Goal: Task Accomplishment & Management: Manage account settings

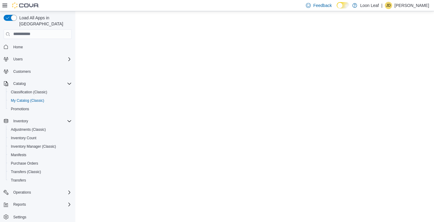
select select "**********"
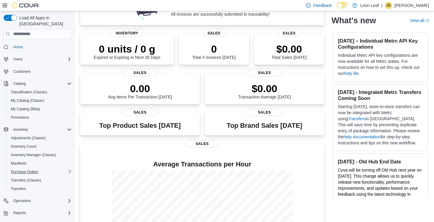
scroll to position [0, 0]
click at [25, 98] on span "My Catalog (Classic)" at bounding box center [27, 100] width 33 height 5
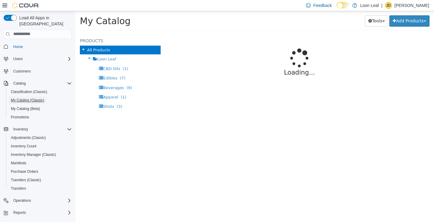
select select "**********"
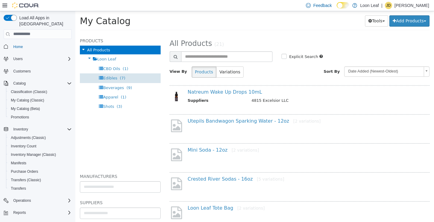
click at [114, 80] on div "Edibles (7)" at bounding box center [120, 77] width 81 height 9
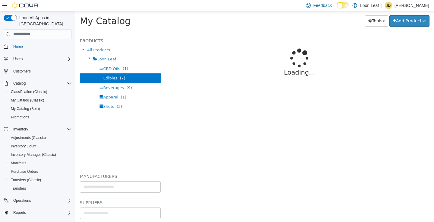
select select "**********"
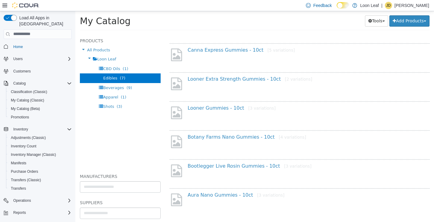
scroll to position [77, 0]
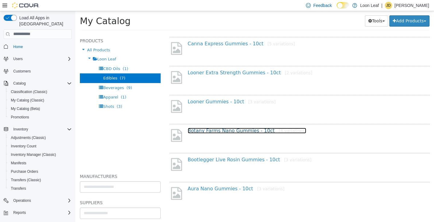
click at [235, 129] on link "Botany Farms Nano Gummies - 10ct [4 variations]" at bounding box center [247, 130] width 119 height 6
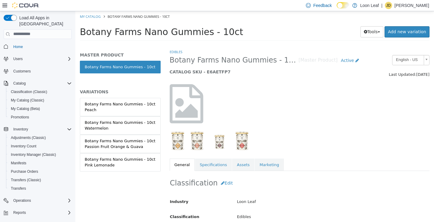
scroll to position [72, 0]
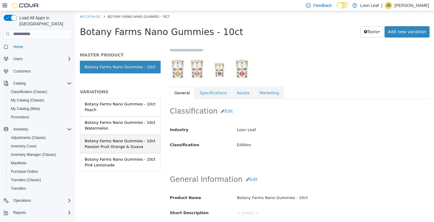
click at [117, 145] on div "Botany Farms Nano Gummies - 10ct Passion Fruit Orange & Guava" at bounding box center [120, 144] width 71 height 12
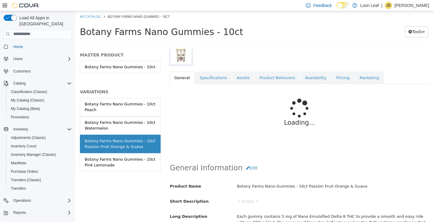
scroll to position [89, 0]
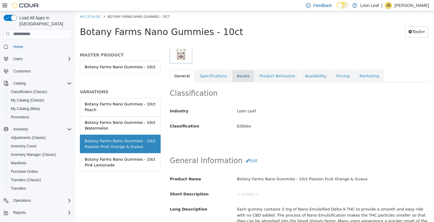
click at [242, 78] on link "Assets" at bounding box center [243, 75] width 22 height 13
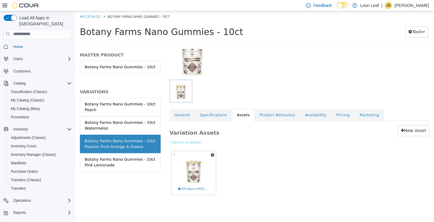
click at [212, 158] on button "button" at bounding box center [212, 154] width 7 height 8
click at [189, 189] on link "Delete" at bounding box center [192, 189] width 48 height 8
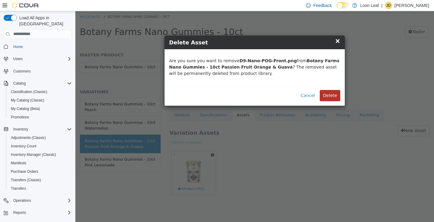
click at [335, 93] on button "Delete" at bounding box center [330, 95] width 21 height 11
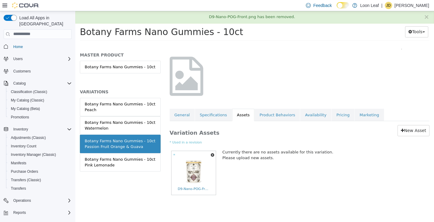
scroll to position [0, 0]
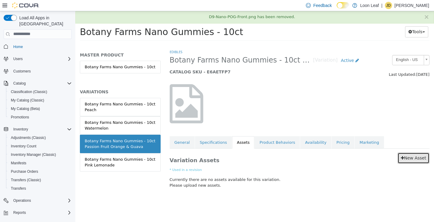
click at [413, 160] on link "New Asset" at bounding box center [414, 157] width 32 height 11
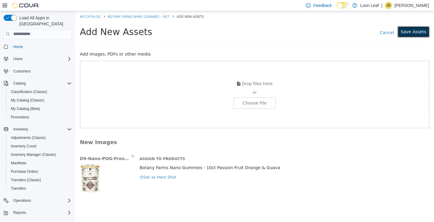
click at [414, 31] on button "Save Assets" at bounding box center [414, 31] width 32 height 11
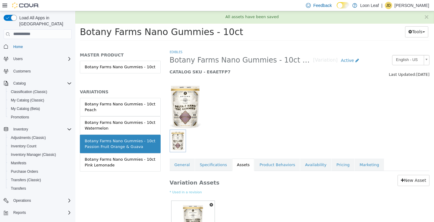
scroll to position [50, 0]
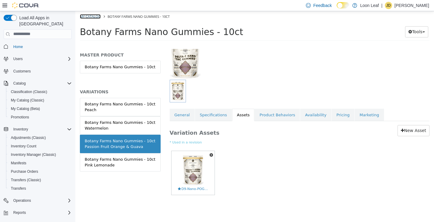
click at [99, 15] on link "My Catalog" at bounding box center [90, 16] width 21 height 5
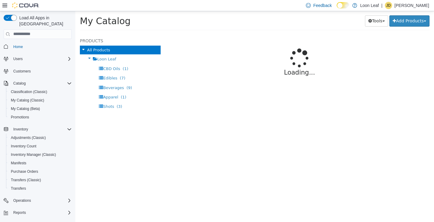
select select "**********"
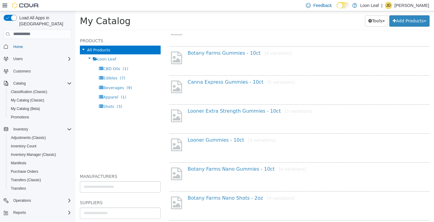
scroll to position [201, 0]
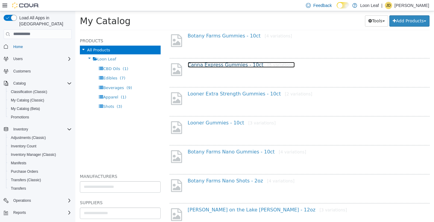
click at [212, 63] on link "Canna Express Gummies - 10ct [5 variations]" at bounding box center [241, 65] width 107 height 6
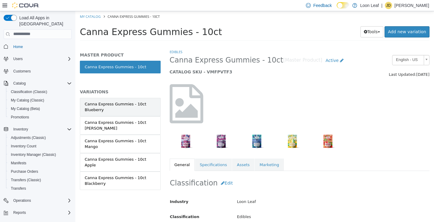
click at [125, 105] on div "Canna Express Gummies - 10ct Blueberry" at bounding box center [120, 107] width 71 height 12
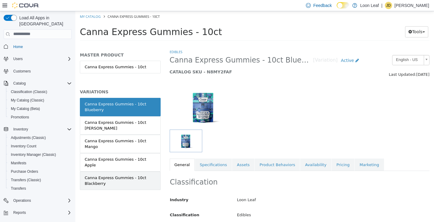
click at [119, 174] on div "Canna Express Gummies - 10ct Blackberry" at bounding box center [120, 180] width 71 height 12
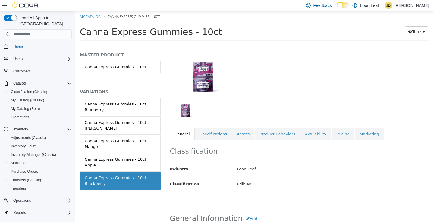
scroll to position [26, 0]
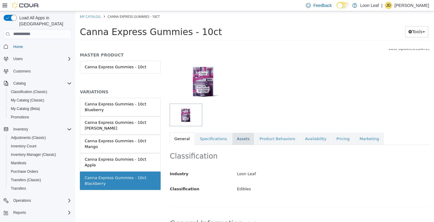
click at [243, 139] on link "Assets" at bounding box center [243, 138] width 22 height 13
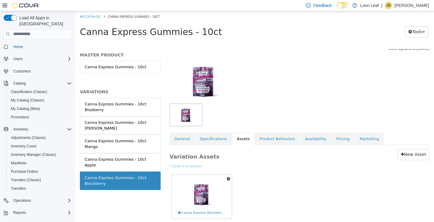
scroll to position [50, 0]
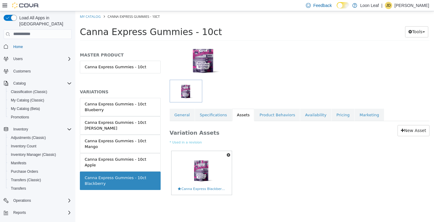
click at [229, 155] on icon "button" at bounding box center [229, 154] width 4 height 4
click at [216, 190] on link "Delete" at bounding box center [208, 189] width 48 height 8
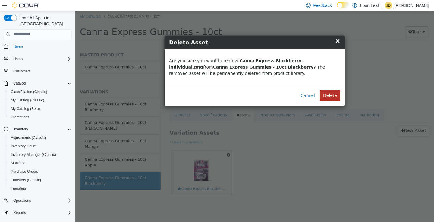
click at [328, 91] on button "Delete" at bounding box center [330, 95] width 21 height 11
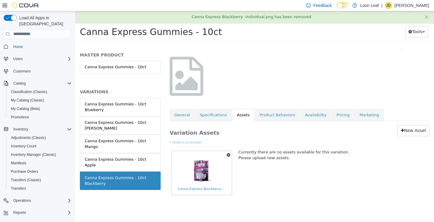
scroll to position [0, 0]
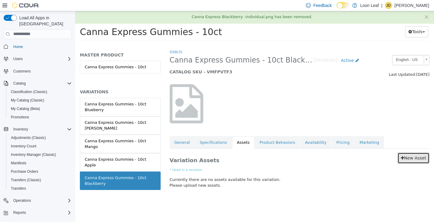
click at [403, 157] on icon at bounding box center [402, 157] width 3 height 4
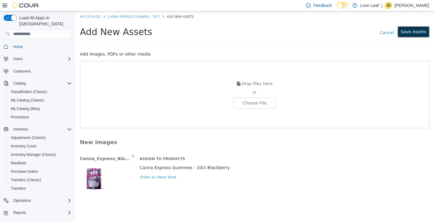
click at [415, 31] on button "Save Assets" at bounding box center [414, 31] width 32 height 11
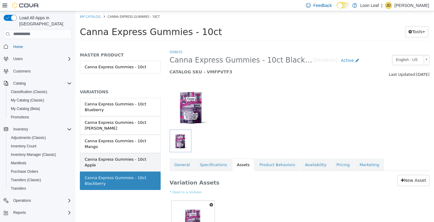
click at [118, 156] on div "Canna Express Gummies - 10ct Apple" at bounding box center [120, 162] width 71 height 12
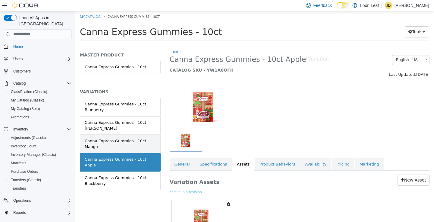
click at [119, 138] on div "Canna Express Gummies - 10ct Mango" at bounding box center [120, 144] width 71 height 12
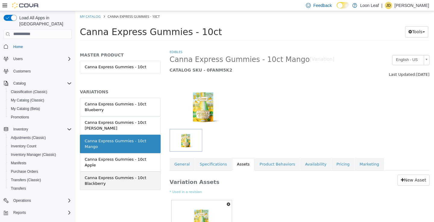
click at [119, 174] on div "Canna Express Gummies - 10ct Blackberry" at bounding box center [120, 180] width 71 height 12
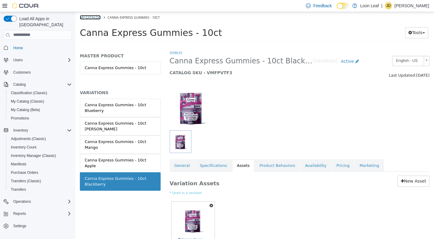
click at [93, 18] on link "My Catalog" at bounding box center [90, 17] width 21 height 5
select select "**********"
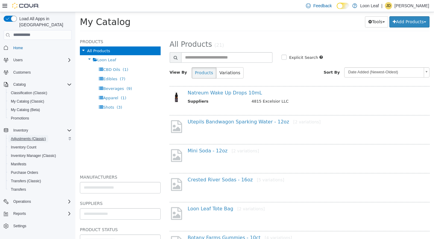
click at [29, 135] on span "Adjustments (Classic)" at bounding box center [28, 138] width 35 height 7
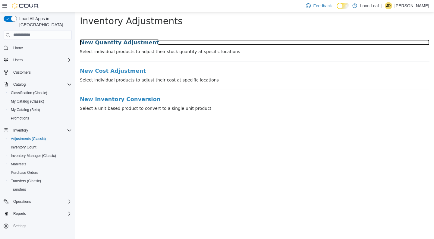
click at [122, 43] on h3 "New Quantity Adjustment" at bounding box center [255, 42] width 350 height 6
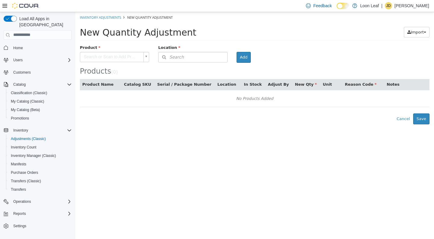
click at [132, 56] on body "× Inventory Adjustments New Quantity Adjustment New Quantity Adjustment Import …" at bounding box center [254, 68] width 359 height 112
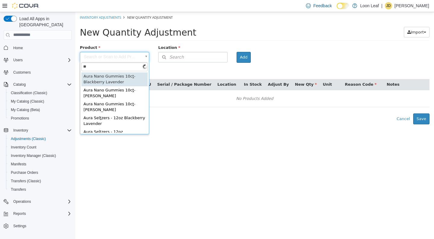
type input "***"
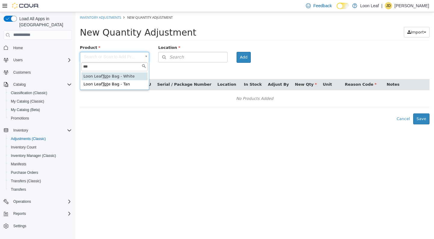
type input "**********"
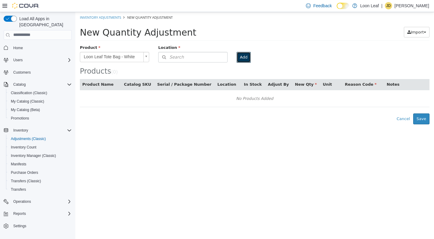
click at [246, 53] on button "Add" at bounding box center [244, 57] width 14 height 11
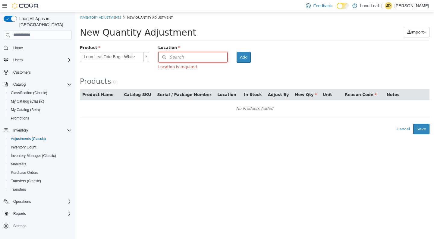
click at [196, 58] on button "Search" at bounding box center [192, 57] width 69 height 11
type input "***"
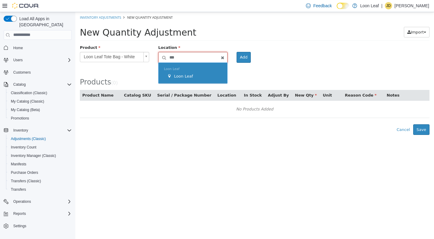
click at [182, 77] on span "Loon Leaf" at bounding box center [183, 76] width 19 height 5
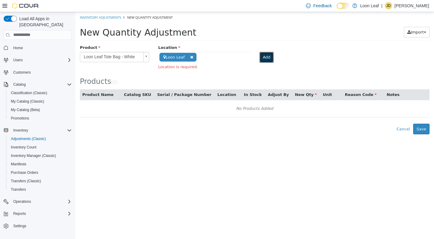
click at [264, 58] on button "Add" at bounding box center [267, 57] width 14 height 11
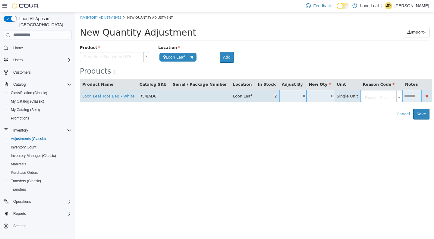
click at [284, 95] on input "*" at bounding box center [293, 95] width 27 height 5
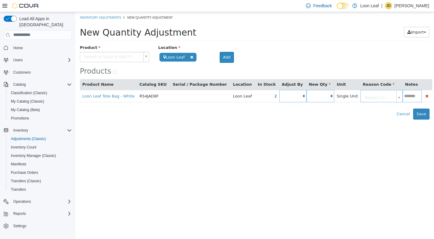
type input "*"
click at [320, 119] on html "**********" at bounding box center [254, 65] width 359 height 107
type input "*"
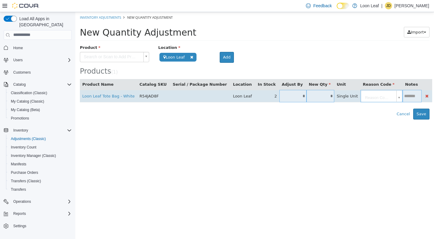
click at [285, 97] on input "*" at bounding box center [293, 95] width 27 height 5
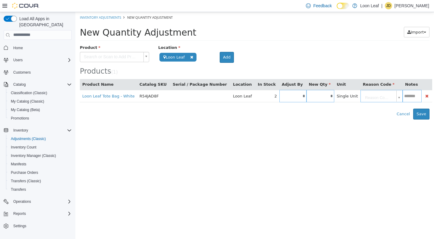
type input "*"
click at [311, 112] on div "Error saving adjustment please resolve the errors above. Cancel Save" at bounding box center [254, 113] width 359 height 11
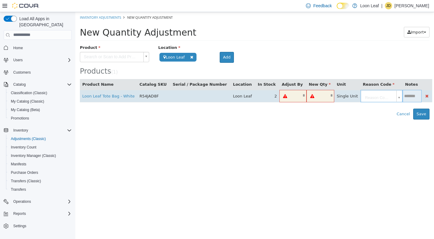
click at [291, 97] on input "text" at bounding box center [299, 95] width 16 height 5
type input "**"
type input "*"
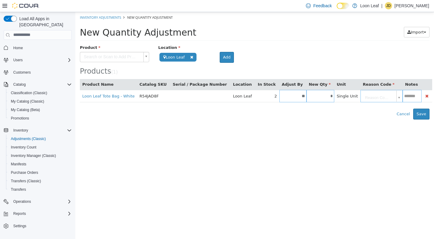
click at [333, 119] on html "**********" at bounding box center [254, 65] width 359 height 107
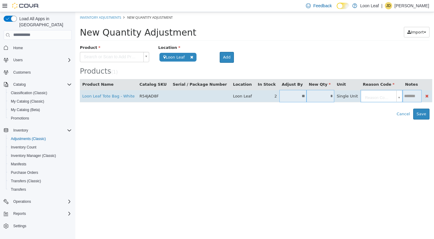
click at [380, 99] on body "**********" at bounding box center [254, 65] width 359 height 107
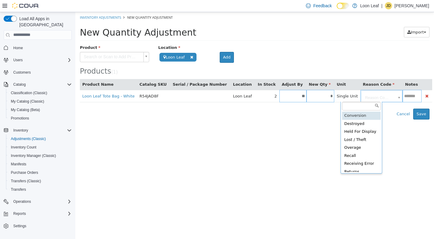
type input "**********"
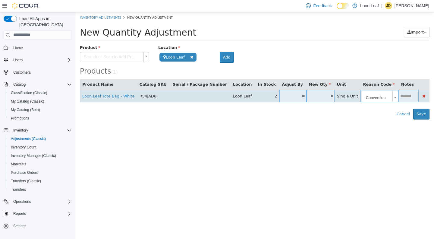
click at [399, 98] on td at bounding box center [409, 96] width 20 height 12
click at [399, 96] on input "text" at bounding box center [409, 95] width 20 height 5
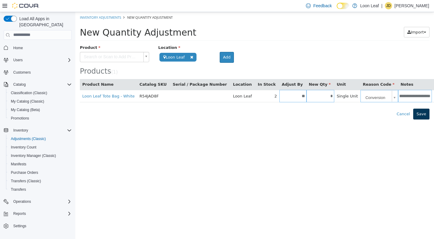
type input "**********"
click at [423, 115] on button "Save" at bounding box center [421, 113] width 16 height 11
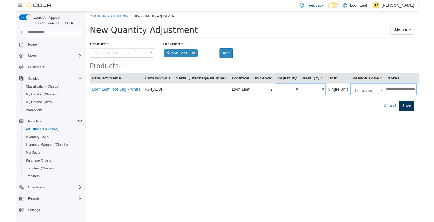
scroll to position [0, 0]
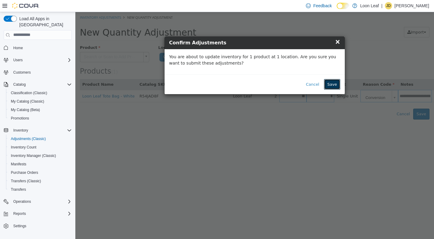
click at [336, 84] on button "Save" at bounding box center [332, 84] width 16 height 11
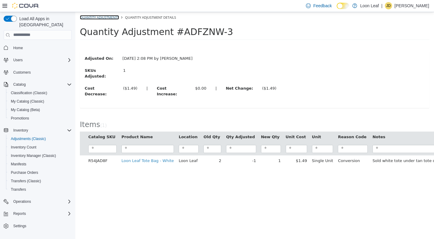
click at [91, 16] on link "Quantity Adjustments" at bounding box center [99, 17] width 39 height 5
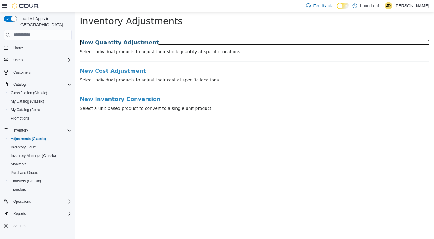
click at [116, 44] on h3 "New Quantity Adjustment" at bounding box center [255, 42] width 350 height 6
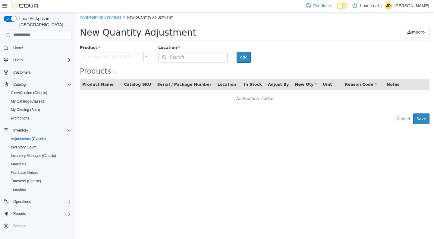
click at [123, 57] on body "× The adjustment request was successfully processed. Inventory Adjustments New …" at bounding box center [254, 68] width 359 height 112
type input "***"
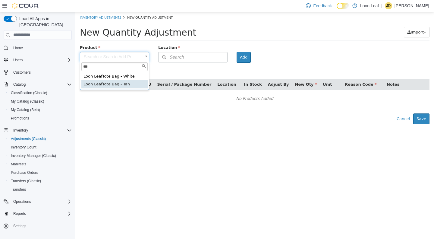
type input "**********"
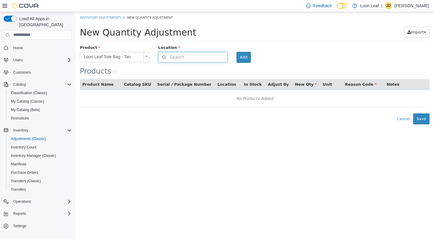
click at [199, 59] on button "Search" at bounding box center [192, 57] width 69 height 11
type input "***"
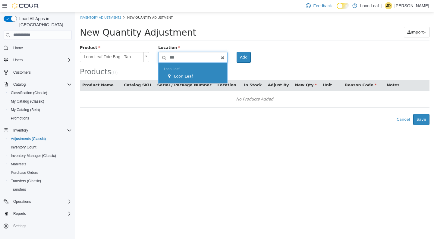
click at [193, 73] on div "Loon Leaf" at bounding box center [194, 76] width 55 height 6
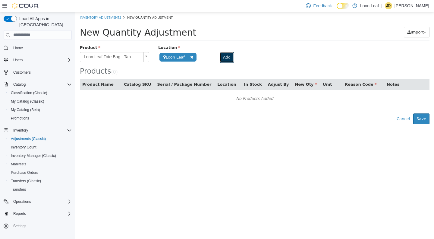
click at [227, 56] on button "Add" at bounding box center [227, 57] width 14 height 11
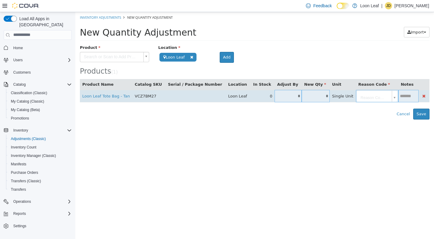
click at [257, 96] on td "0" at bounding box center [263, 96] width 24 height 12
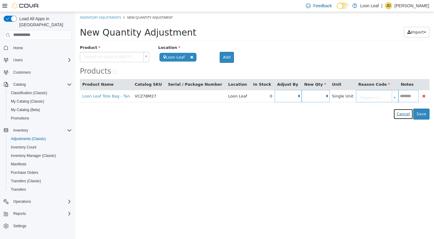
click at [410, 114] on button "Cancel" at bounding box center [404, 113] width 20 height 11
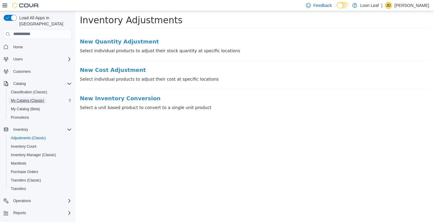
click at [33, 98] on span "My Catalog (Classic)" at bounding box center [27, 100] width 33 height 5
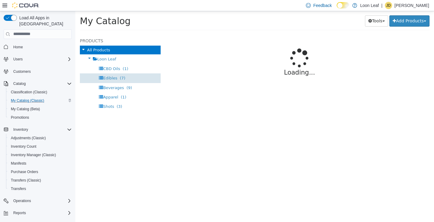
select select "**********"
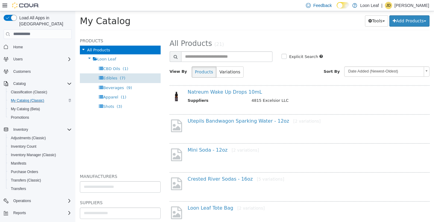
click at [116, 77] on span "Edibles" at bounding box center [110, 77] width 14 height 5
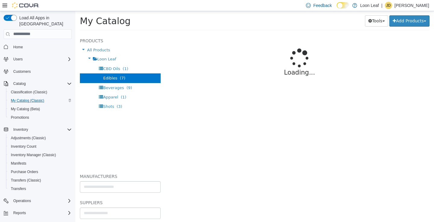
select select "**********"
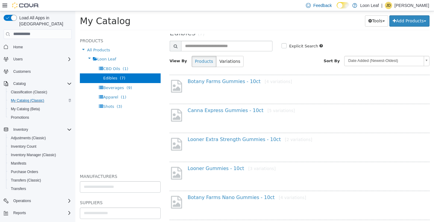
scroll to position [11, 0]
click at [216, 81] on link "Botany Farms Gummies - 10ct [4 variations]" at bounding box center [240, 81] width 104 height 6
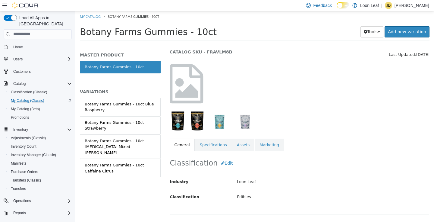
scroll to position [24, 0]
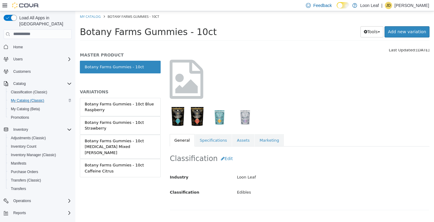
click at [198, 116] on img "button" at bounding box center [197, 116] width 14 height 20
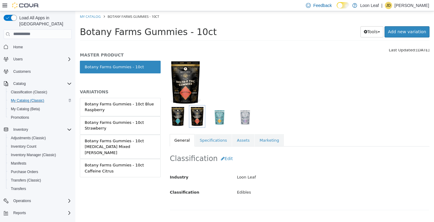
click at [180, 116] on img "button" at bounding box center [178, 116] width 14 height 20
click at [218, 118] on img "button" at bounding box center [220, 116] width 20 height 20
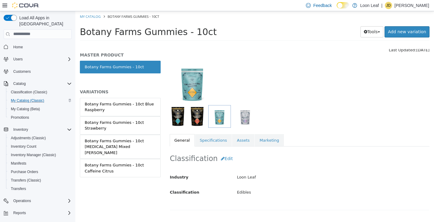
click at [245, 120] on img "button" at bounding box center [245, 116] width 20 height 20
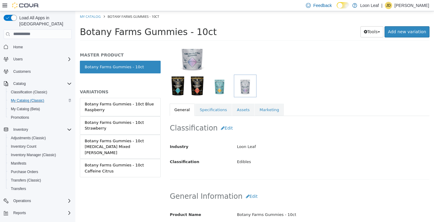
scroll to position [55, 0]
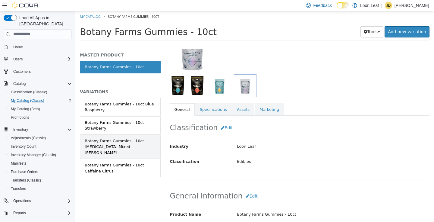
click at [113, 146] on div "Botany Farms Gummies - 10ct Melatonin Mixed Berry" at bounding box center [120, 147] width 71 height 18
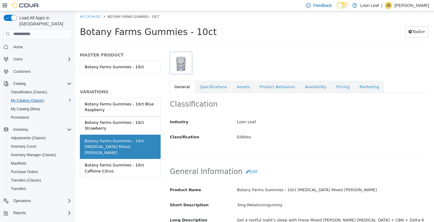
scroll to position [74, 0]
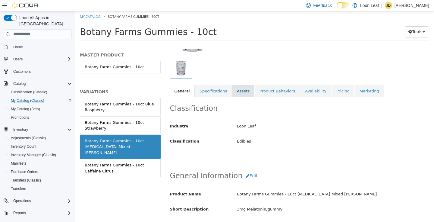
click at [242, 92] on link "Assets" at bounding box center [243, 90] width 22 height 13
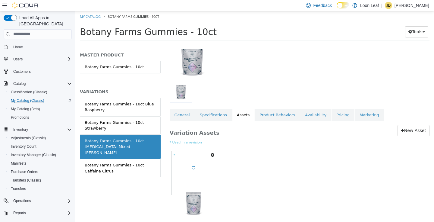
scroll to position [50, 0]
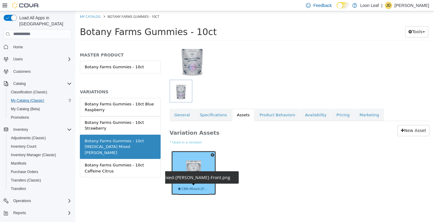
click at [197, 187] on span "CBN-Mixed-Berry-Front.png" at bounding box center [194, 188] width 32 height 5
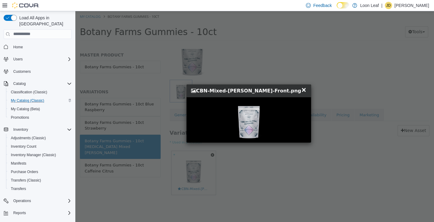
click at [246, 119] on img at bounding box center [248, 119] width 45 height 45
click at [301, 91] on span "×" at bounding box center [303, 89] width 5 height 7
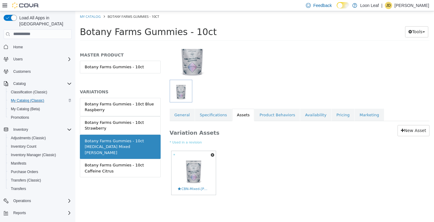
click at [213, 154] on icon "button" at bounding box center [213, 154] width 4 height 4
click at [191, 186] on link "Delete" at bounding box center [192, 189] width 48 height 8
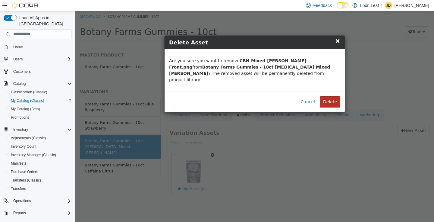
click at [329, 96] on button "Delete" at bounding box center [330, 101] width 21 height 11
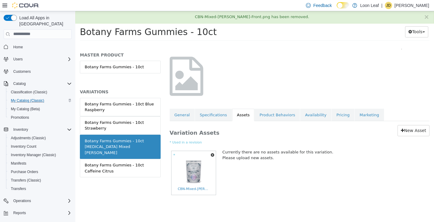
scroll to position [0, 0]
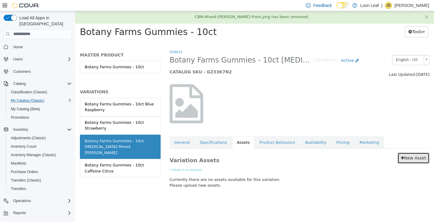
click at [414, 160] on link "New Asset" at bounding box center [414, 157] width 32 height 11
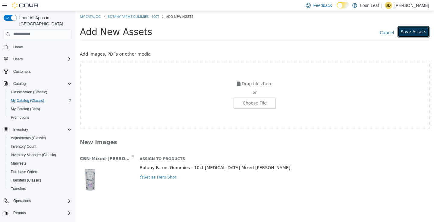
click at [413, 31] on button "Save Assets" at bounding box center [414, 31] width 32 height 11
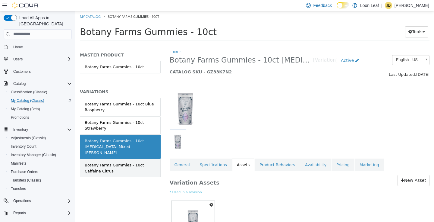
click at [122, 162] on div "Botany Farms Gummies - 10ct Caffeine Citrus" at bounding box center [120, 168] width 71 height 12
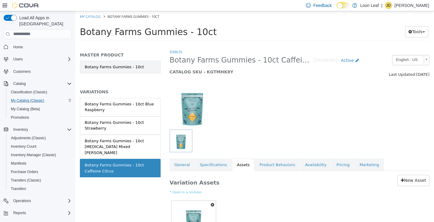
click at [117, 70] on link "Botany Farms Gummies - 10ct" at bounding box center [120, 66] width 81 height 13
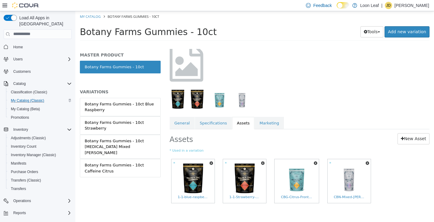
scroll to position [50, 0]
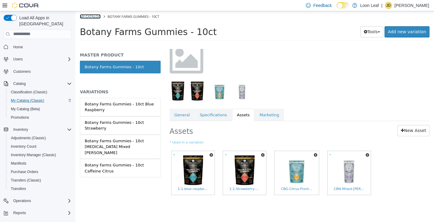
click at [93, 17] on link "My Catalog" at bounding box center [90, 16] width 21 height 5
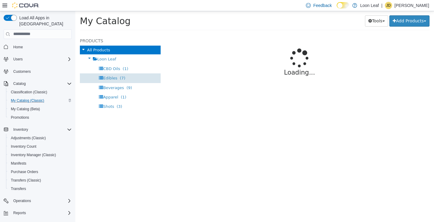
click at [115, 78] on span "Edibles" at bounding box center [110, 77] width 14 height 5
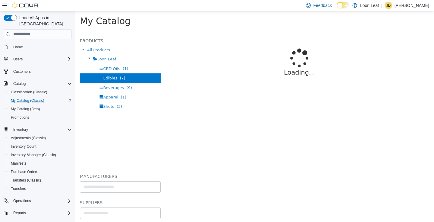
select select "**********"
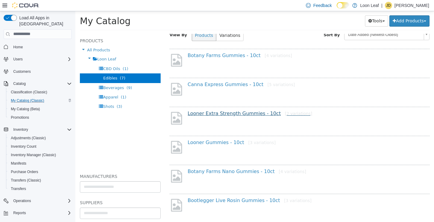
scroll to position [39, 0]
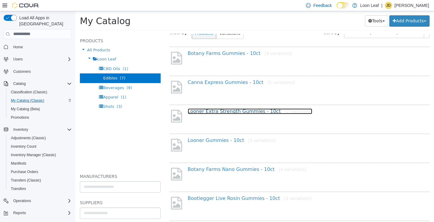
click at [247, 113] on link "Looner Extra Strength Gummies - 10ct [2 variations]" at bounding box center [250, 111] width 125 height 6
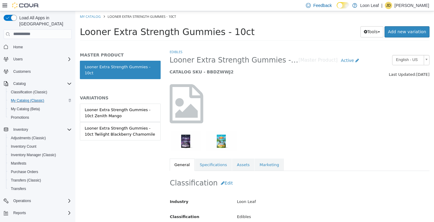
scroll to position [24, 0]
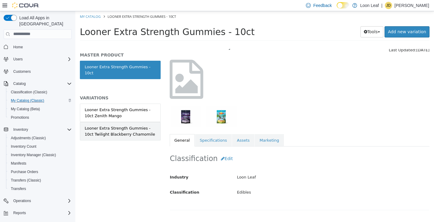
click at [122, 127] on div "Looner Extra Strength Gummies - 10ct Twilight Blackberry Chamomile" at bounding box center [120, 131] width 71 height 12
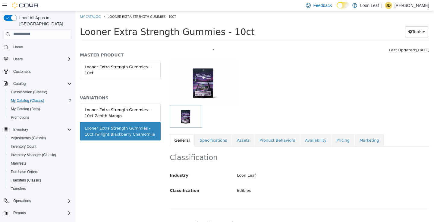
scroll to position [82, 0]
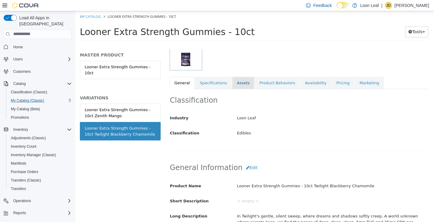
click at [245, 85] on link "Assets" at bounding box center [243, 82] width 22 height 13
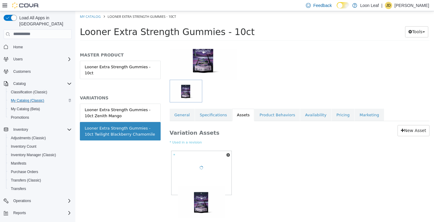
scroll to position [50, 0]
click at [228, 154] on icon "button" at bounding box center [229, 154] width 4 height 4
click at [212, 187] on link "Delete" at bounding box center [208, 189] width 48 height 8
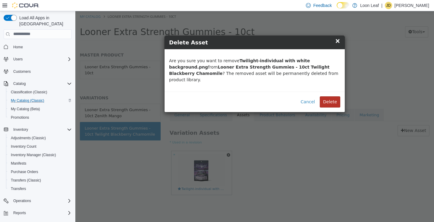
click at [334, 96] on button "Delete" at bounding box center [330, 101] width 21 height 11
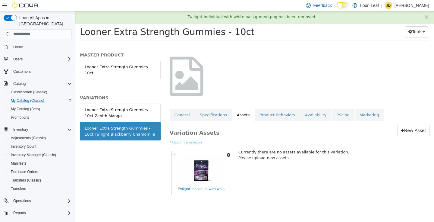
scroll to position [0, 0]
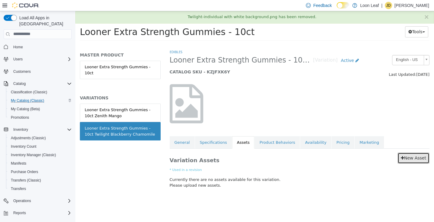
click at [409, 163] on link "New Asset" at bounding box center [414, 157] width 32 height 11
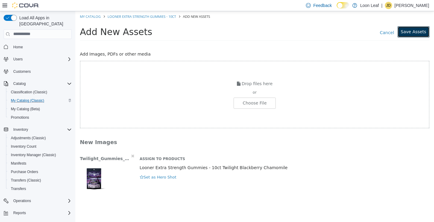
click at [411, 30] on button "Save Assets" at bounding box center [414, 31] width 32 height 11
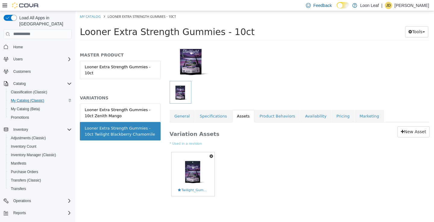
scroll to position [50, 0]
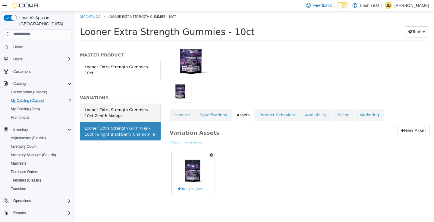
click at [132, 106] on div "Looner Extra Strength Gummies - 10ct Zenith Mango" at bounding box center [120, 112] width 71 height 12
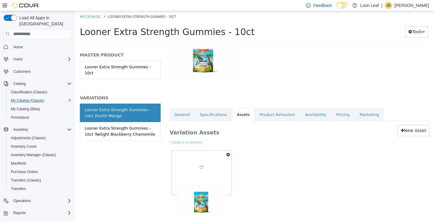
scroll to position [49, 0]
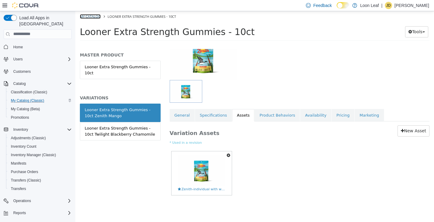
click at [93, 16] on link "My Catalog" at bounding box center [90, 16] width 21 height 5
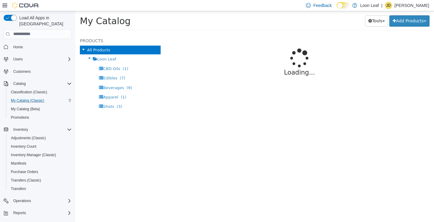
select select "**********"
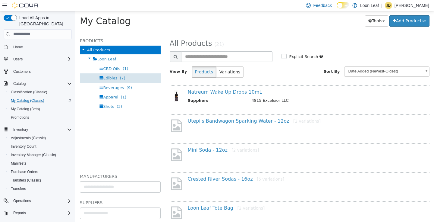
click at [120, 79] on span "(7)" at bounding box center [122, 77] width 5 height 5
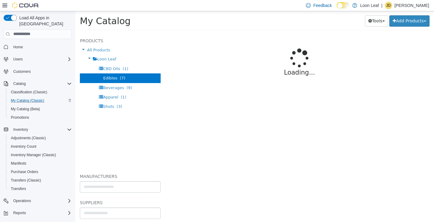
select select "**********"
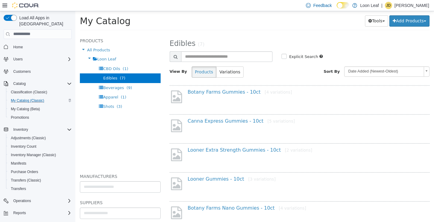
scroll to position [47, 0]
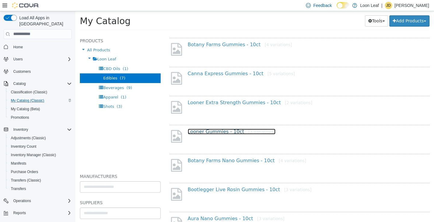
click at [215, 129] on link "Looner Gummies - 10ct [3 variations]" at bounding box center [232, 131] width 88 height 6
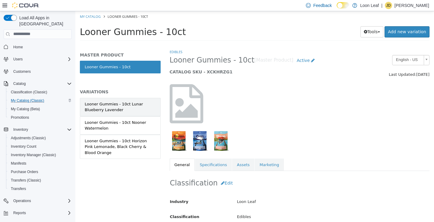
click at [112, 107] on div "Looner Gummies - 10ct Lunar Blueberry Lavender" at bounding box center [120, 107] width 71 height 12
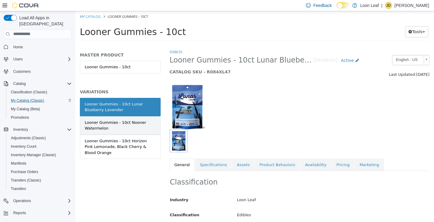
click at [112, 122] on div "Looner Gummies - 10ct Nooner Watermelon" at bounding box center [120, 125] width 71 height 12
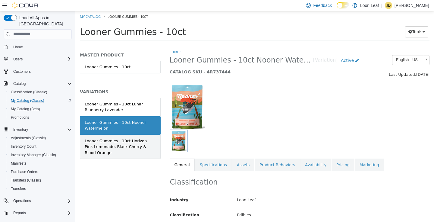
click at [112, 144] on div "Looner Gummies - 10ct Horizon Pink Lemonade, Black Cherry & Blood Orange" at bounding box center [120, 147] width 71 height 18
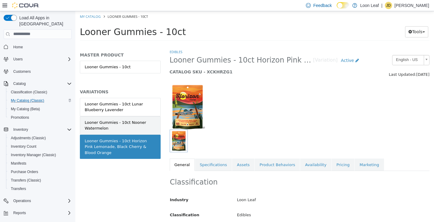
click at [112, 127] on div "Looner Gummies - 10ct Nooner Watermelon" at bounding box center [120, 125] width 71 height 12
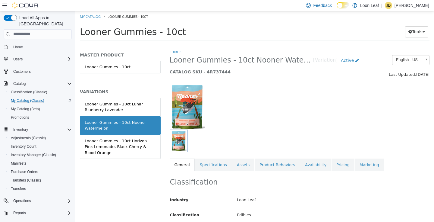
click at [190, 103] on img at bounding box center [187, 106] width 35 height 45
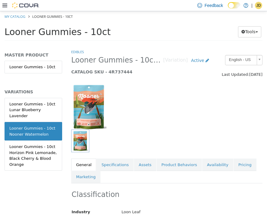
click at [196, 108] on div at bounding box center [167, 104] width 200 height 52
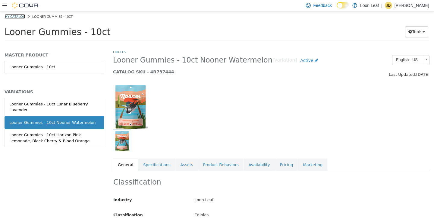
click at [21, 17] on link "My Catalog" at bounding box center [15, 16] width 21 height 5
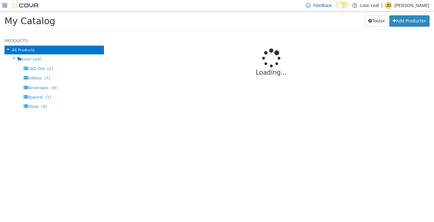
select select "**********"
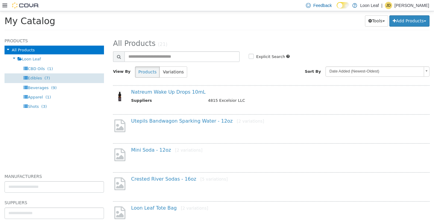
click at [47, 78] on span "(7)" at bounding box center [46, 77] width 5 height 5
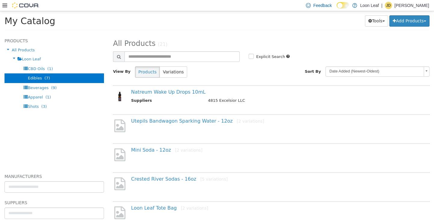
select select "**********"
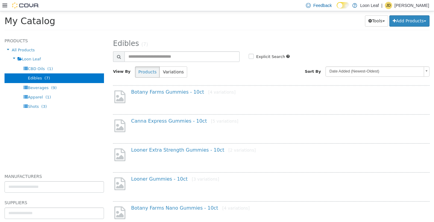
scroll to position [40, 0]
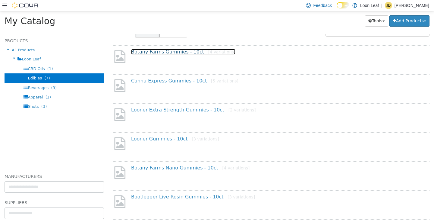
click at [184, 53] on link "Botany Farms Gummies - 10ct [4 variations]" at bounding box center [183, 52] width 104 height 6
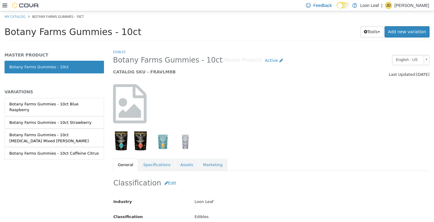
scroll to position [72, 0]
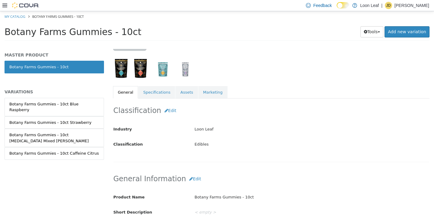
click at [117, 67] on img "button" at bounding box center [121, 68] width 14 height 20
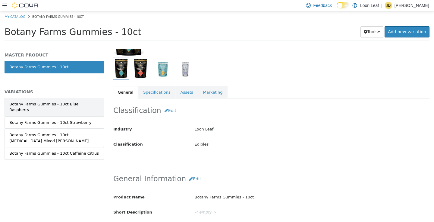
click at [81, 106] on div "Botany Farms Gummies - 10ct Blue Raspberry" at bounding box center [54, 107] width 90 height 12
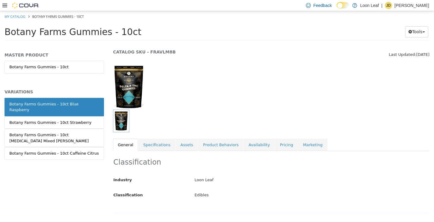
scroll to position [4, 0]
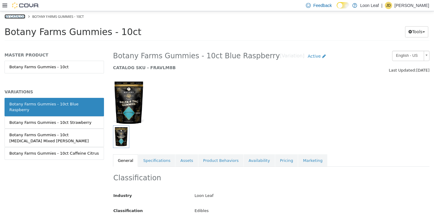
click at [14, 15] on link "My Catalog" at bounding box center [15, 16] width 21 height 5
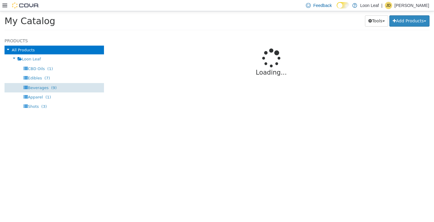
select select "**********"
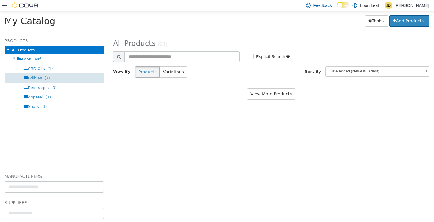
click at [40, 77] on span "Edibles" at bounding box center [35, 77] width 14 height 5
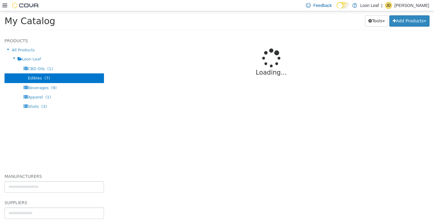
select select "**********"
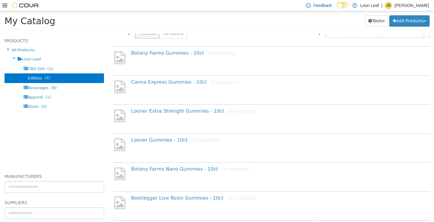
scroll to position [41, 0]
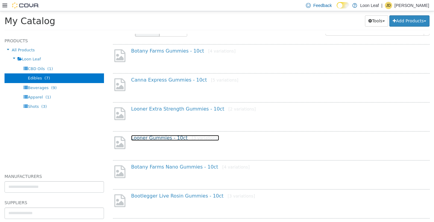
click at [158, 139] on link "Looner Gummies - 10ct [3 variations]" at bounding box center [175, 138] width 88 height 6
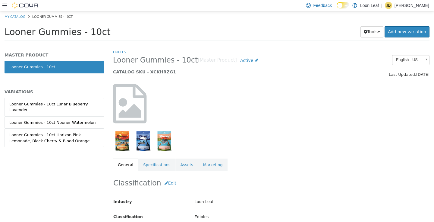
select select "**********"
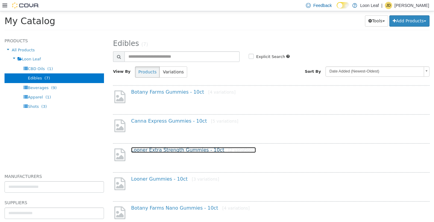
click at [161, 151] on link "Looner Extra Strength Gummies - 10ct [2 variations]" at bounding box center [193, 150] width 125 height 6
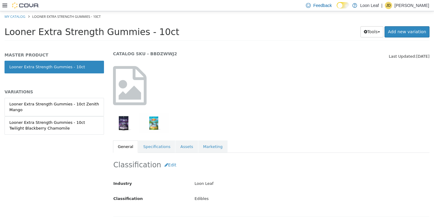
scroll to position [28, 0]
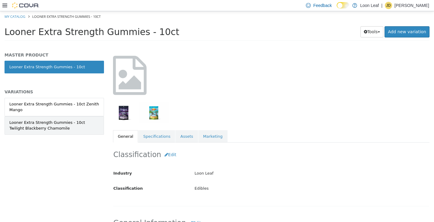
click at [61, 122] on div "Looner Extra Strength Gummies - 10ct Twilight Blackberry Chamomile" at bounding box center [54, 125] width 90 height 12
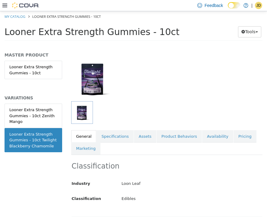
click at [210, 94] on div at bounding box center [167, 75] width 200 height 52
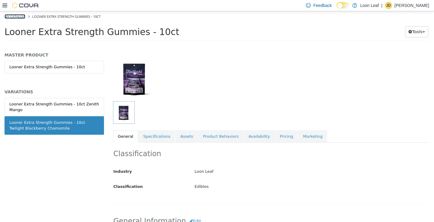
click at [19, 17] on link "My Catalog" at bounding box center [15, 16] width 21 height 5
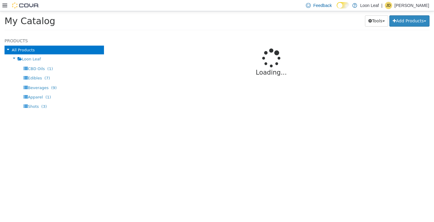
select select "**********"
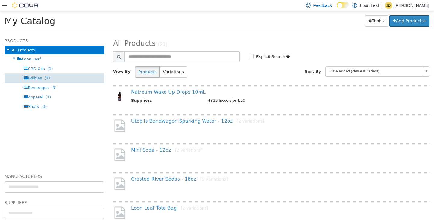
click at [34, 77] on span "Edibles" at bounding box center [35, 77] width 14 height 5
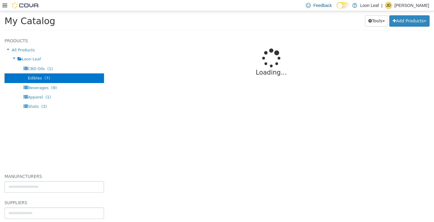
select select "**********"
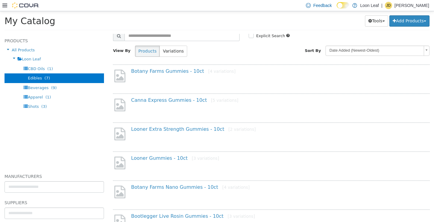
scroll to position [22, 0]
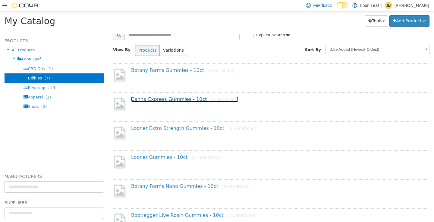
click at [169, 99] on link "Canna Express Gummies - 10ct [5 variations]" at bounding box center [184, 99] width 107 height 6
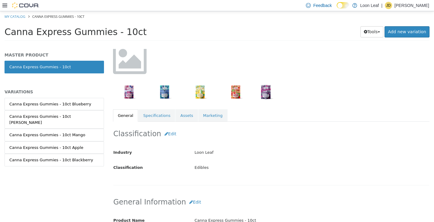
scroll to position [50, 0]
click at [48, 105] on div "Canna Express Gummies - 10ct Blueberry" at bounding box center [50, 104] width 82 height 6
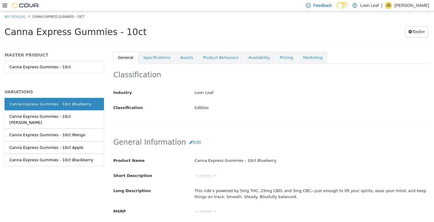
scroll to position [98, 0]
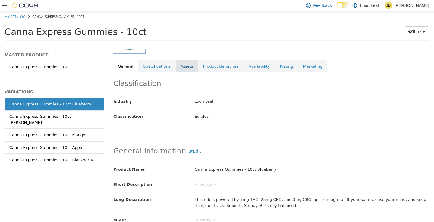
click at [187, 62] on link "Assets" at bounding box center [187, 66] width 22 height 13
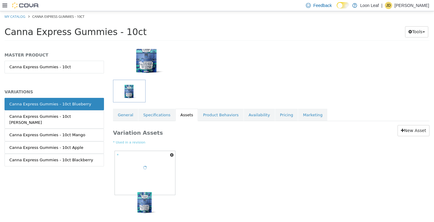
scroll to position [50, 0]
click at [169, 155] on button "button" at bounding box center [172, 154] width 7 height 8
click at [149, 188] on link "Delete" at bounding box center [151, 189] width 48 height 8
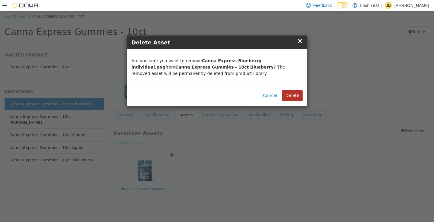
click at [296, 97] on button "Delete" at bounding box center [292, 95] width 21 height 11
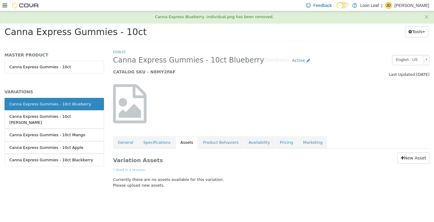
scroll to position [0, 0]
click at [407, 157] on link "New Asset" at bounding box center [414, 157] width 32 height 11
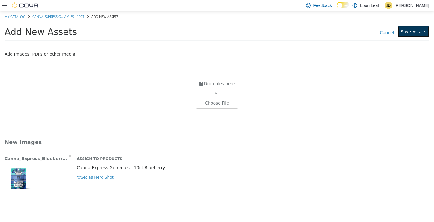
click at [415, 32] on button "Save Assets" at bounding box center [414, 31] width 32 height 11
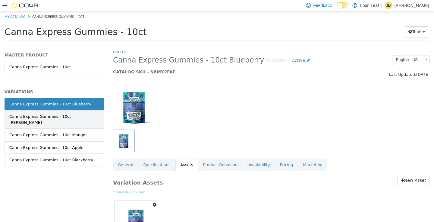
click at [56, 117] on div "Canna Express Gummies - 10ct Berry" at bounding box center [54, 119] width 90 height 12
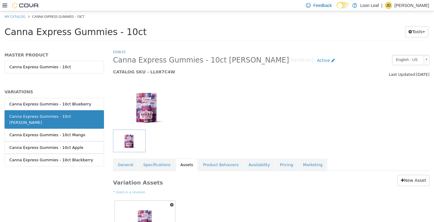
scroll to position [50, 0]
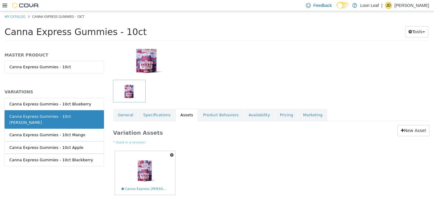
click at [172, 156] on icon "button" at bounding box center [172, 154] width 4 height 4
click at [159, 188] on link "Delete" at bounding box center [151, 189] width 48 height 8
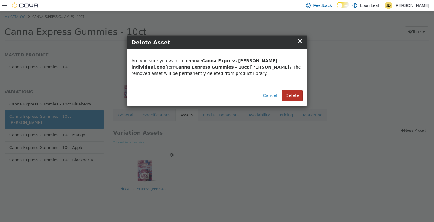
click at [292, 95] on button "Delete" at bounding box center [292, 95] width 21 height 11
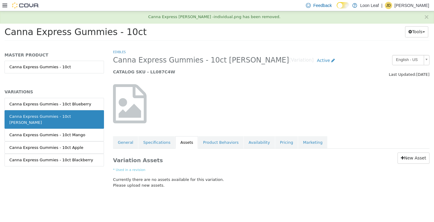
scroll to position [0, 0]
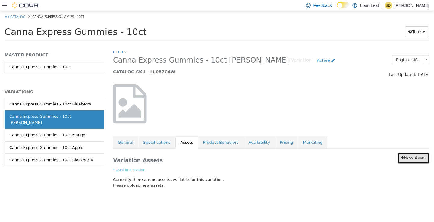
click at [415, 156] on link "New Asset" at bounding box center [414, 157] width 32 height 11
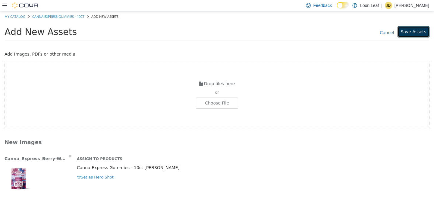
click at [413, 31] on button "Save Assets" at bounding box center [414, 31] width 32 height 11
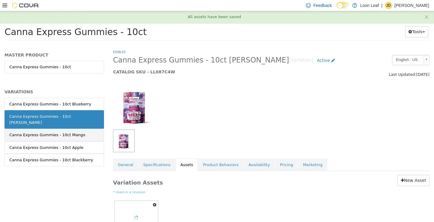
click at [49, 131] on div "Canna Express Gummies - 10ct Mango" at bounding box center [47, 134] width 76 height 6
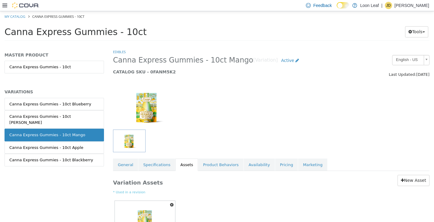
click at [172, 205] on icon "button" at bounding box center [172, 204] width 4 height 4
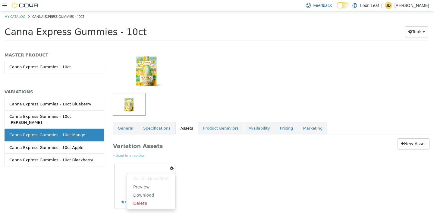
scroll to position [46, 0]
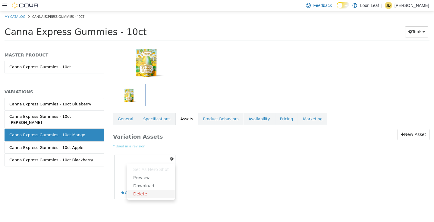
click at [152, 195] on link "Delete" at bounding box center [151, 193] width 48 height 8
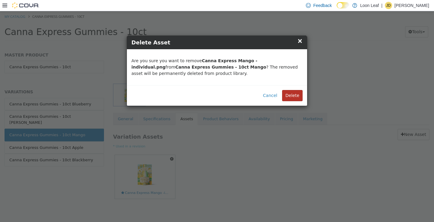
click at [295, 93] on button "Delete" at bounding box center [292, 95] width 21 height 11
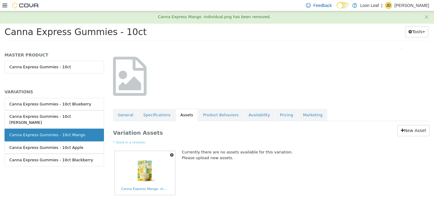
scroll to position [0, 0]
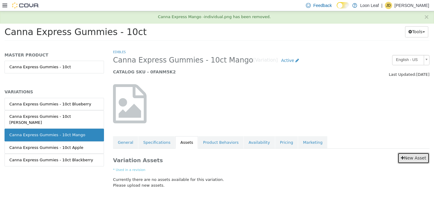
click at [419, 157] on link "New Asset" at bounding box center [414, 157] width 32 height 11
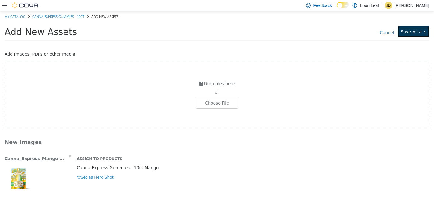
click at [410, 31] on button "Save Assets" at bounding box center [414, 31] width 32 height 11
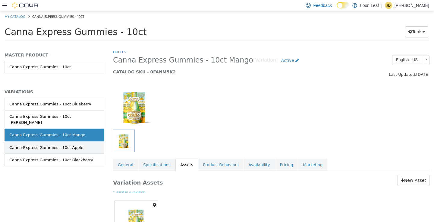
click at [66, 144] on div "Canna Express Gummies - 10ct Apple" at bounding box center [46, 147] width 74 height 6
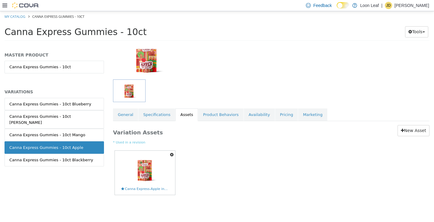
scroll to position [50, 0]
click at [172, 156] on icon "button" at bounding box center [172, 154] width 4 height 4
click at [160, 188] on link "Delete" at bounding box center [151, 189] width 48 height 8
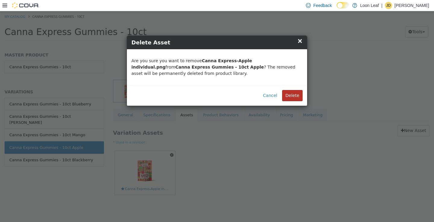
click at [291, 100] on button "Delete" at bounding box center [292, 95] width 21 height 11
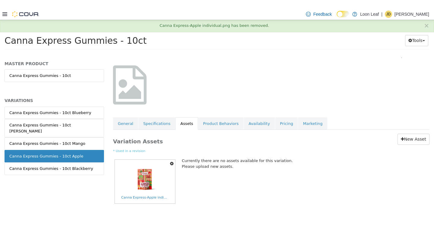
scroll to position [0, 0]
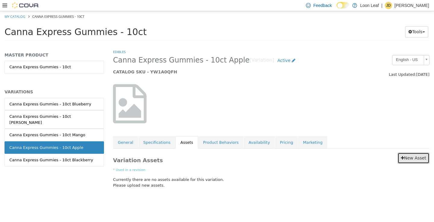
click at [421, 157] on link "New Asset" at bounding box center [414, 157] width 32 height 11
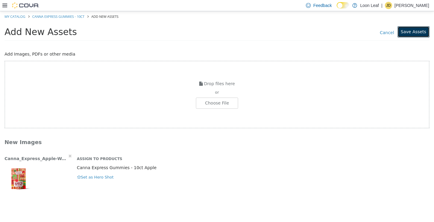
click at [418, 31] on button "Save Assets" at bounding box center [414, 31] width 32 height 11
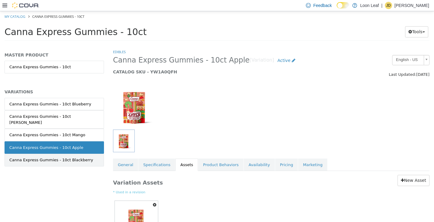
click at [63, 157] on div "Canna Express Gummies - 10ct Blackberry" at bounding box center [51, 160] width 84 height 6
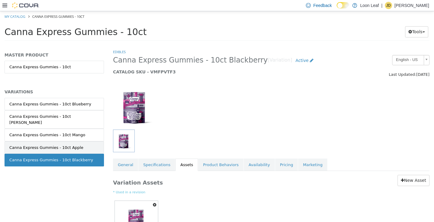
click at [61, 144] on div "Canna Express Gummies - 10ct Apple" at bounding box center [46, 147] width 74 height 6
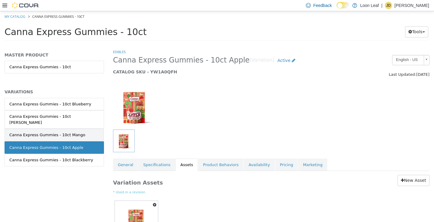
click at [62, 135] on link "Canna Express Gummies - 10ct Mango" at bounding box center [55, 134] width 100 height 13
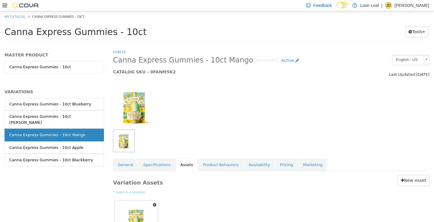
click at [63, 128] on link "Canna Express Gummies - 10ct Mango" at bounding box center [55, 134] width 100 height 13
click at [17, 17] on link "My Catalog" at bounding box center [15, 16] width 21 height 5
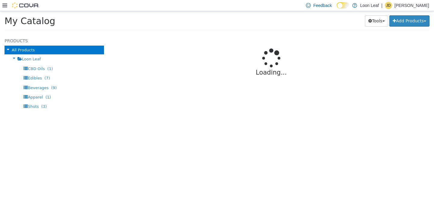
select select "**********"
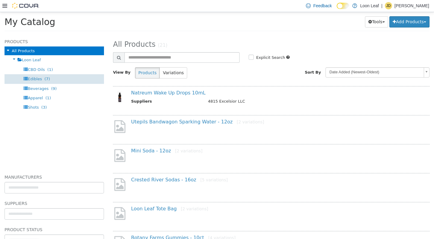
click at [41, 78] on span "Edibles (7)" at bounding box center [39, 78] width 22 height 5
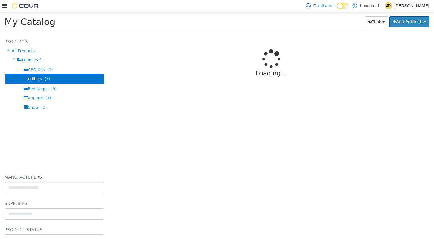
select select "**********"
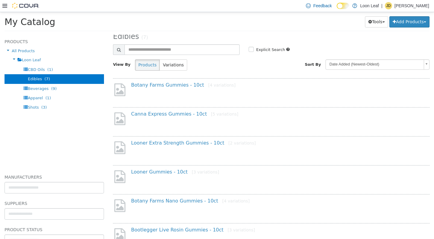
scroll to position [5, 0]
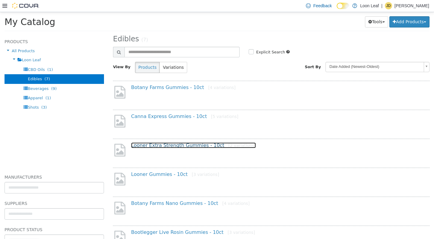
click at [180, 147] on link "Looner Extra Strength Gummies - 10ct [2 variations]" at bounding box center [193, 145] width 125 height 6
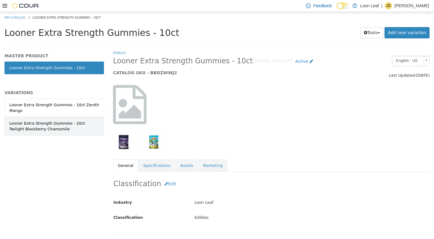
click at [61, 131] on div "Looner Extra Strength Gummies - 10ct Twilight Blackberry Chamomile" at bounding box center [54, 126] width 90 height 12
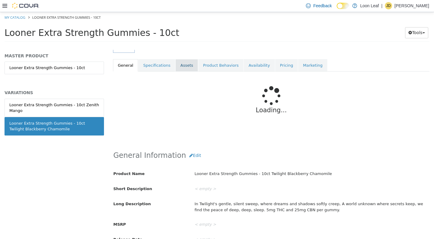
click at [186, 64] on link "Assets" at bounding box center [187, 65] width 22 height 13
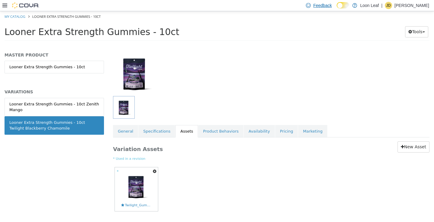
scroll to position [50, 0]
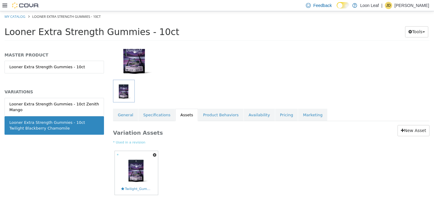
click at [154, 154] on icon "button" at bounding box center [155, 154] width 4 height 4
click at [140, 190] on link "Delete" at bounding box center [134, 189] width 48 height 8
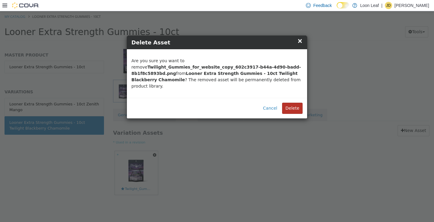
click at [298, 102] on button "Delete" at bounding box center [292, 107] width 21 height 11
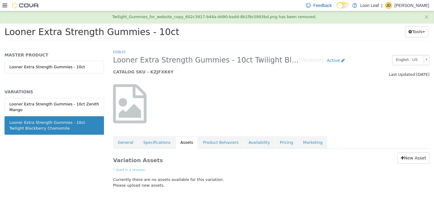
scroll to position [0, 0]
click at [409, 161] on link "New Asset" at bounding box center [414, 157] width 32 height 11
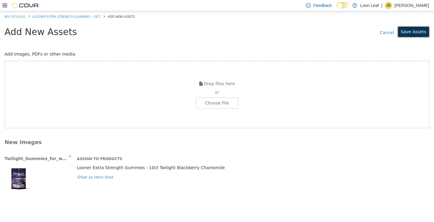
click at [415, 34] on button "Save Assets" at bounding box center [414, 31] width 32 height 11
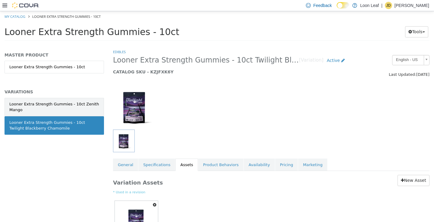
click at [62, 105] on div "Looner Extra Strength Gummies - 10ct Zenith Mango" at bounding box center [54, 107] width 90 height 12
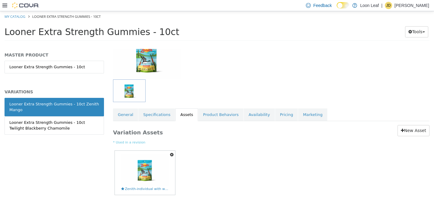
scroll to position [50, 0]
click at [172, 154] on icon "button" at bounding box center [172, 154] width 4 height 4
click at [149, 192] on link "Delete" at bounding box center [151, 189] width 48 height 8
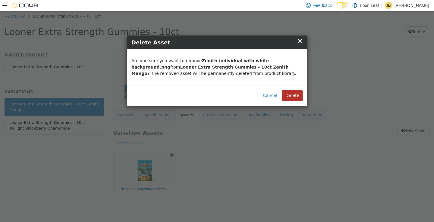
click at [293, 91] on button "Delete" at bounding box center [292, 95] width 21 height 11
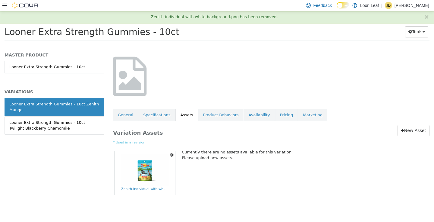
scroll to position [0, 0]
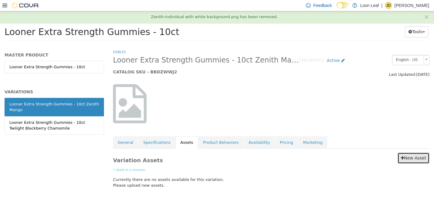
click at [413, 158] on link "New Asset" at bounding box center [414, 157] width 32 height 11
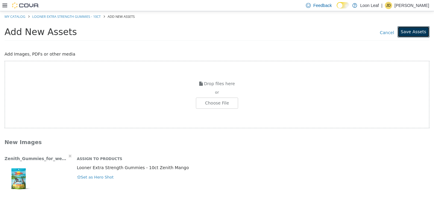
click at [413, 32] on button "Save Assets" at bounding box center [414, 31] width 32 height 11
